Goal: Information Seeking & Learning: Learn about a topic

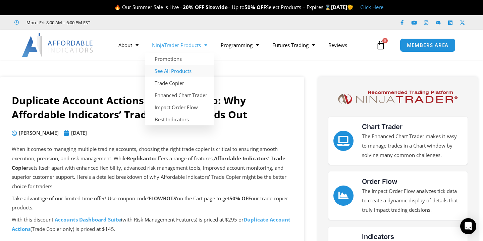
click at [178, 70] on link "See All Products" at bounding box center [179, 71] width 69 height 12
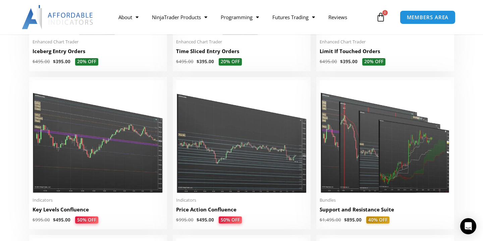
scroll to position [896, 0]
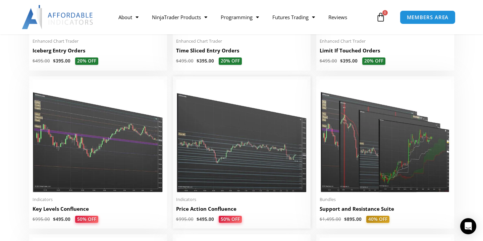
click at [230, 149] on img at bounding box center [241, 136] width 131 height 113
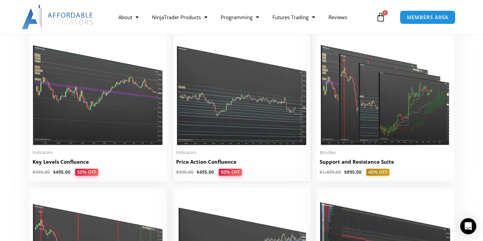
scroll to position [970, 0]
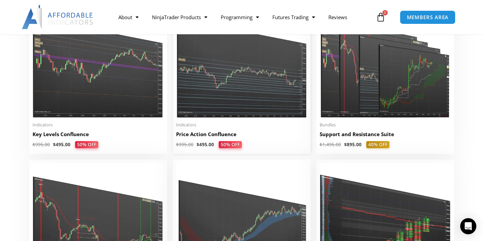
click at [220, 135] on h2 "Price Action Confluence" at bounding box center [241, 134] width 131 height 7
click at [227, 101] on img at bounding box center [241, 61] width 131 height 113
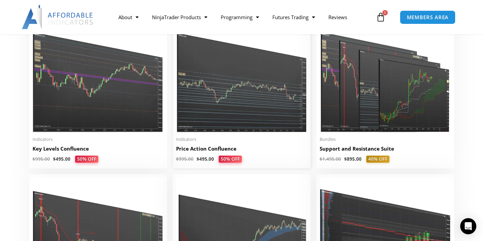
scroll to position [954, 0]
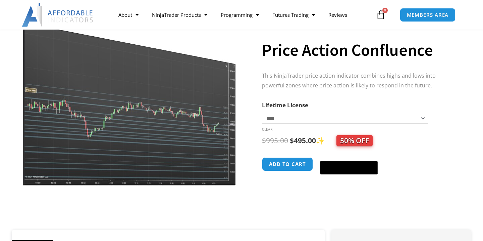
scroll to position [73, 0]
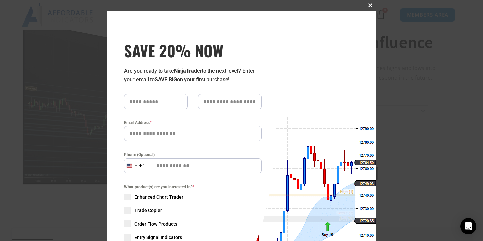
click at [370, 6] on span at bounding box center [370, 5] width 11 height 4
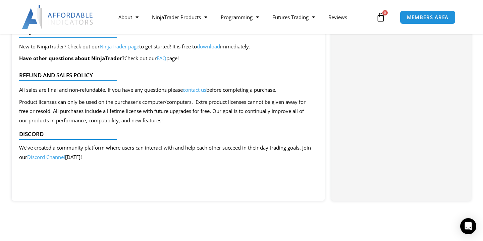
scroll to position [723, 0]
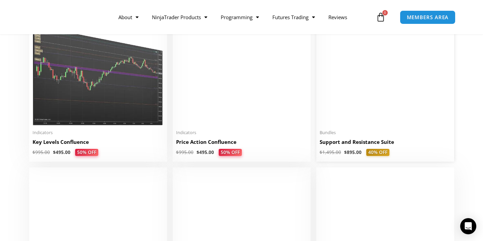
scroll to position [970, 0]
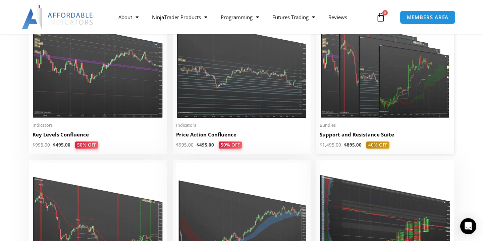
click at [371, 83] on img at bounding box center [385, 61] width 131 height 113
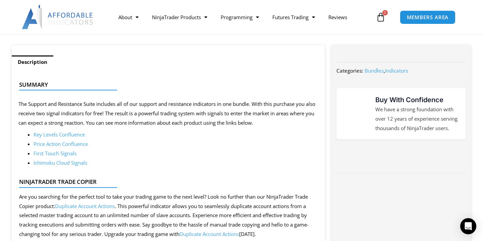
scroll to position [260, 0]
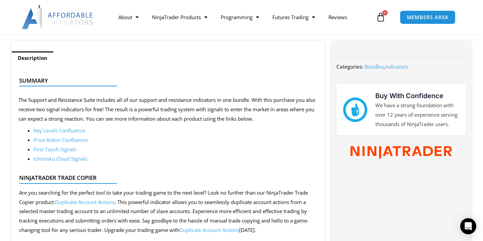
click at [77, 129] on link "Key Levels Confluence" at bounding box center [59, 130] width 51 height 7
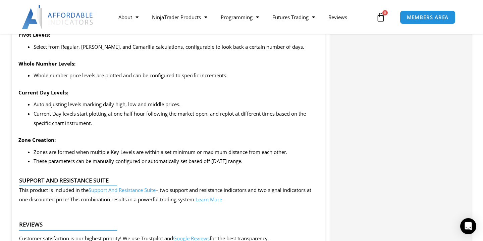
scroll to position [713, 0]
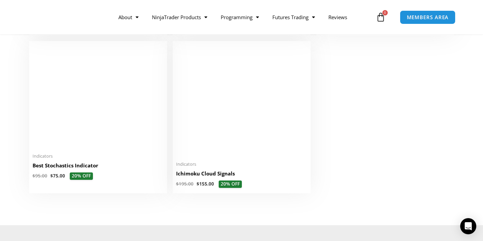
scroll to position [1560, 0]
